Goal: Information Seeking & Learning: Learn about a topic

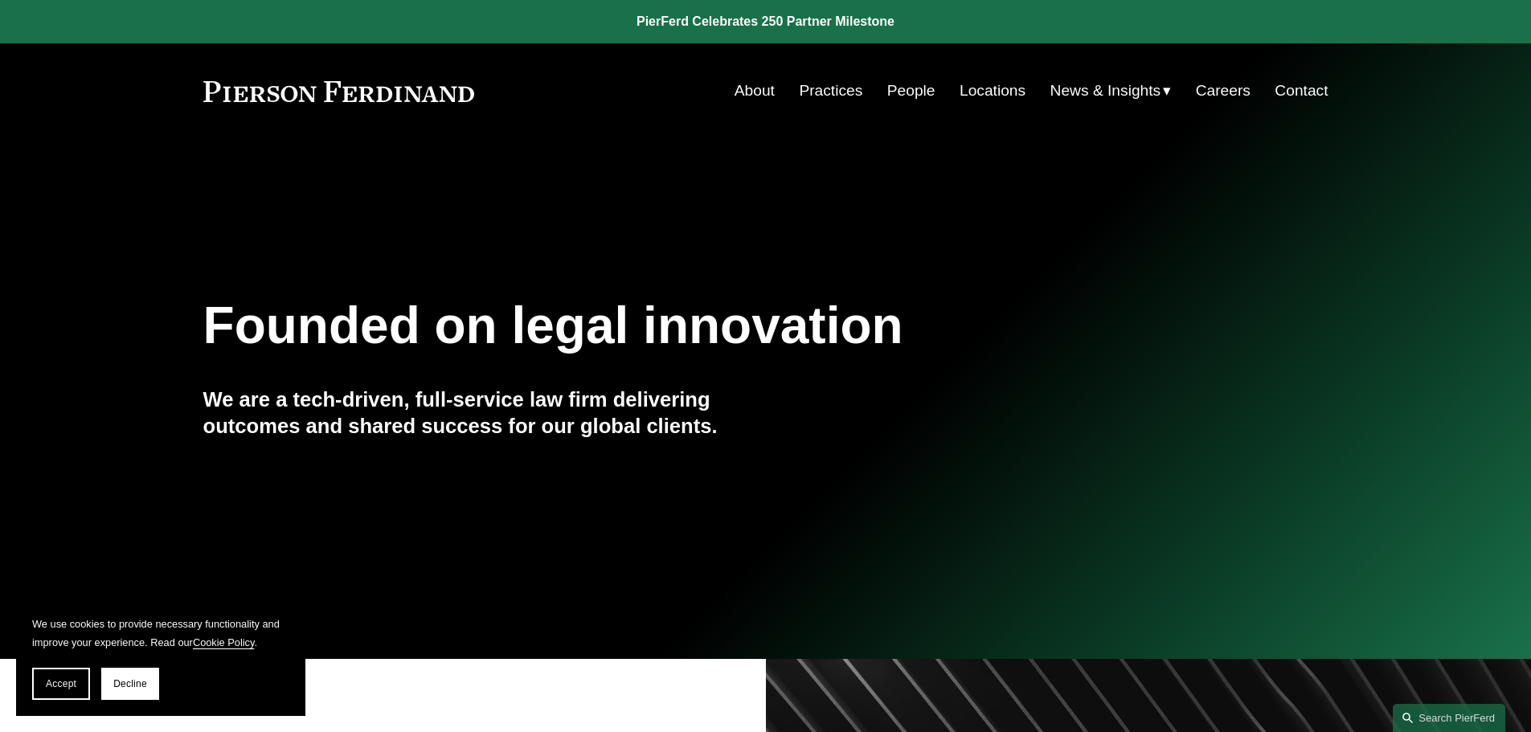
click at [824, 88] on link "Practices" at bounding box center [830, 91] width 63 height 31
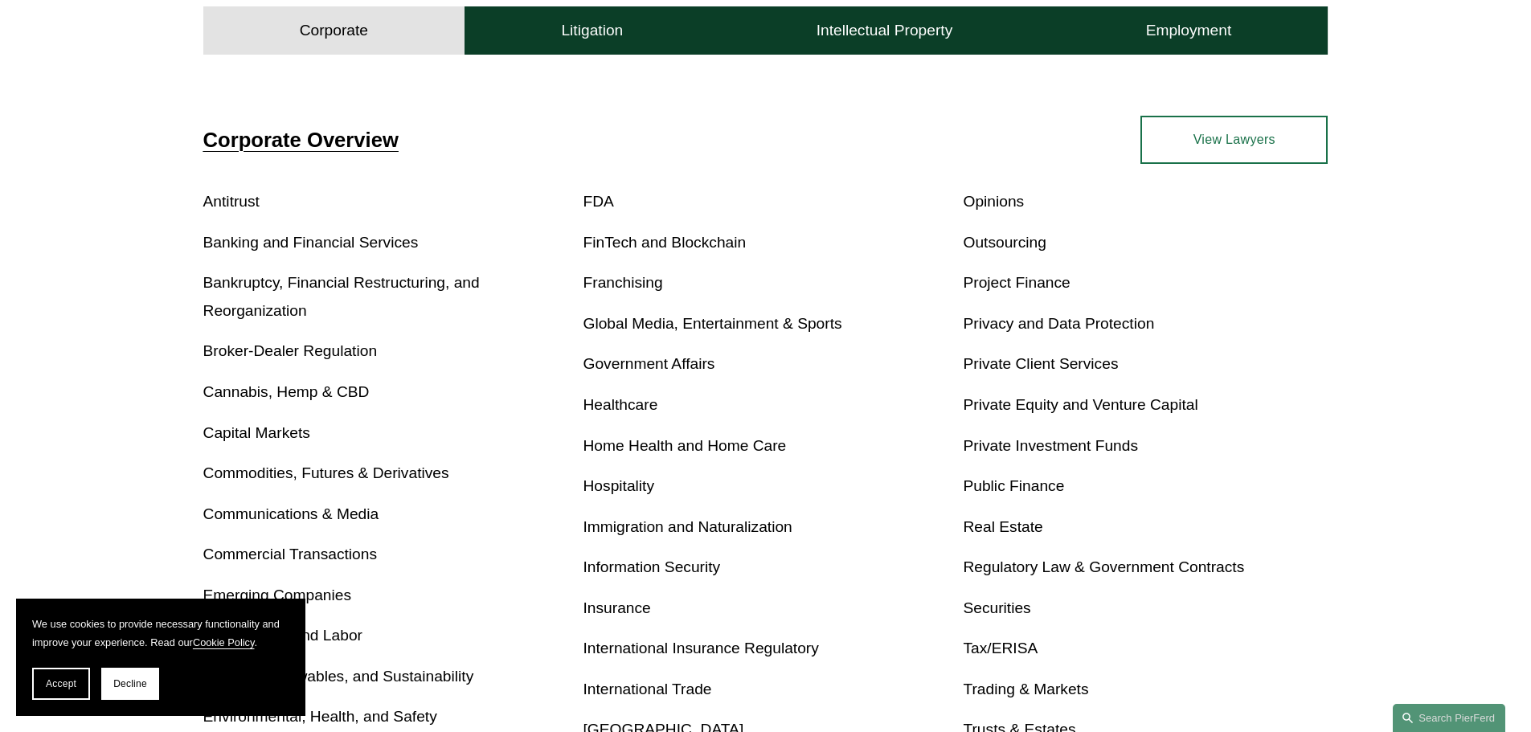
scroll to position [562, 0]
click at [641, 408] on link "Healthcare" at bounding box center [620, 403] width 75 height 17
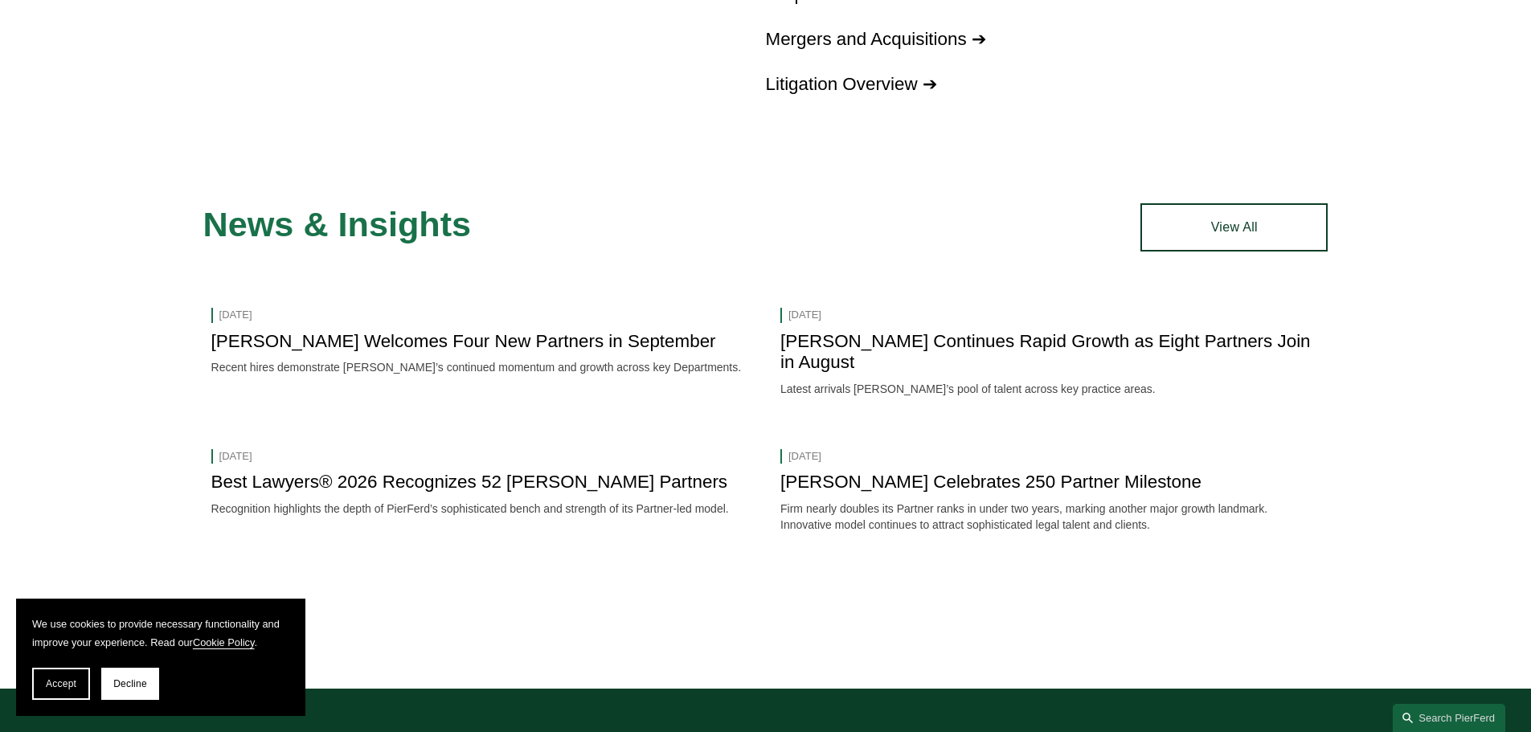
scroll to position [1527, 0]
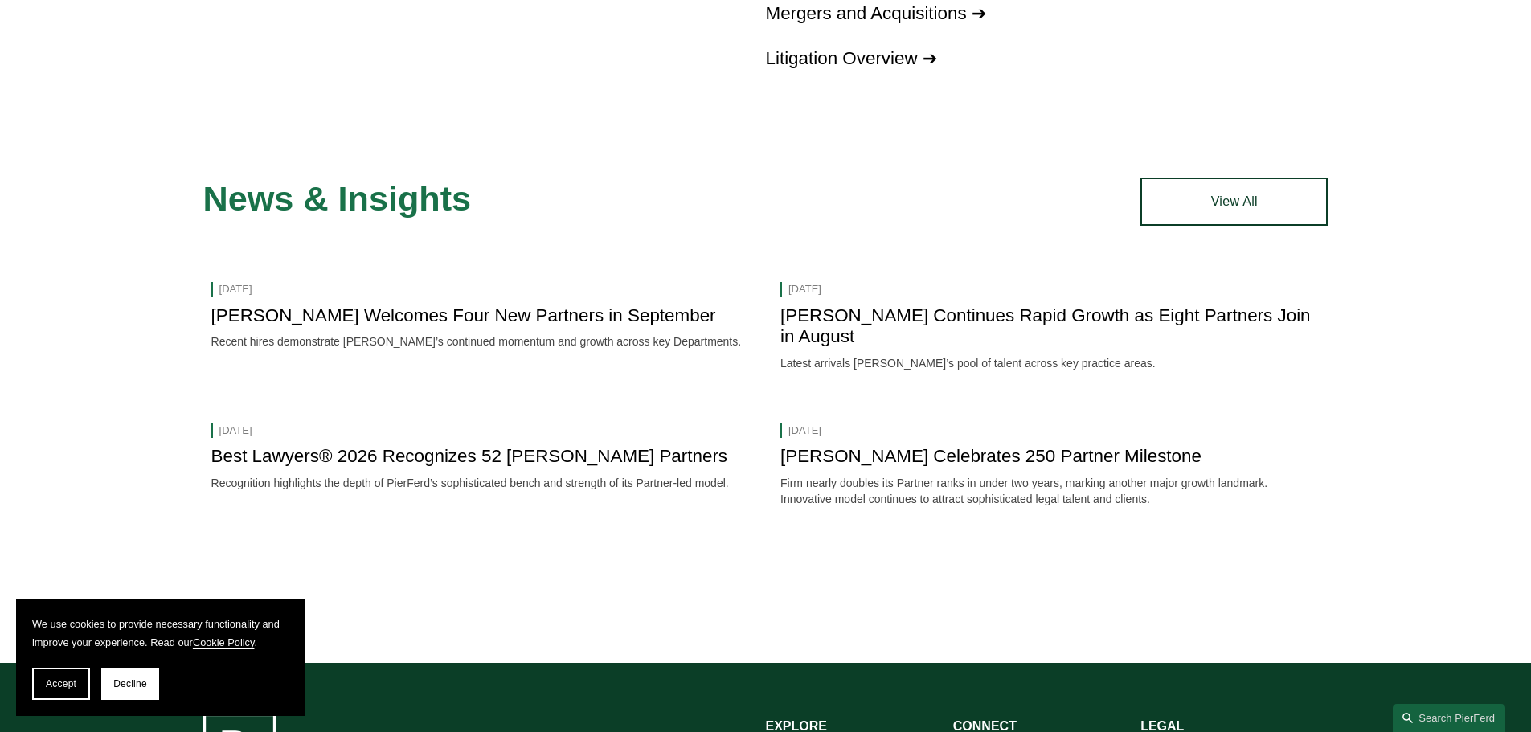
click at [656, 305] on link "[PERSON_NAME] Welcomes Four New Partners in September" at bounding box center [463, 315] width 505 height 20
